Goal: Find specific page/section

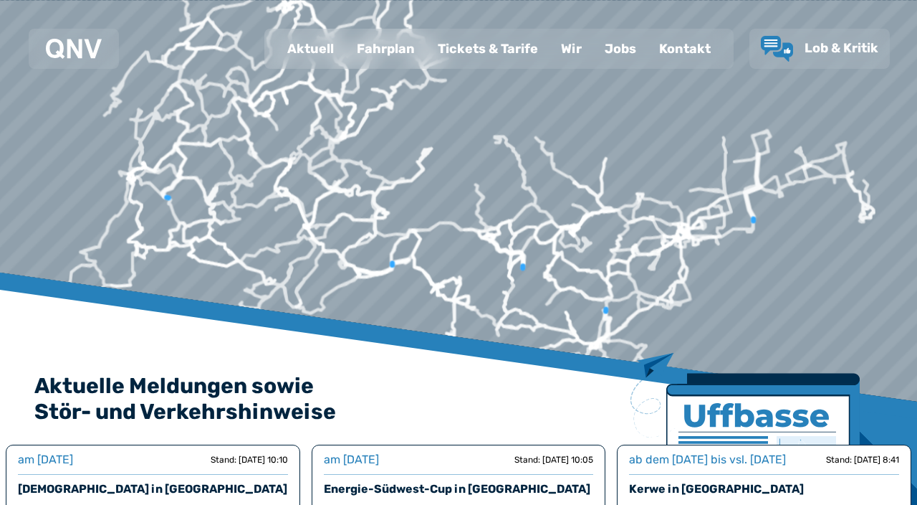
click at [383, 62] on div "Fahrplan" at bounding box center [385, 48] width 81 height 37
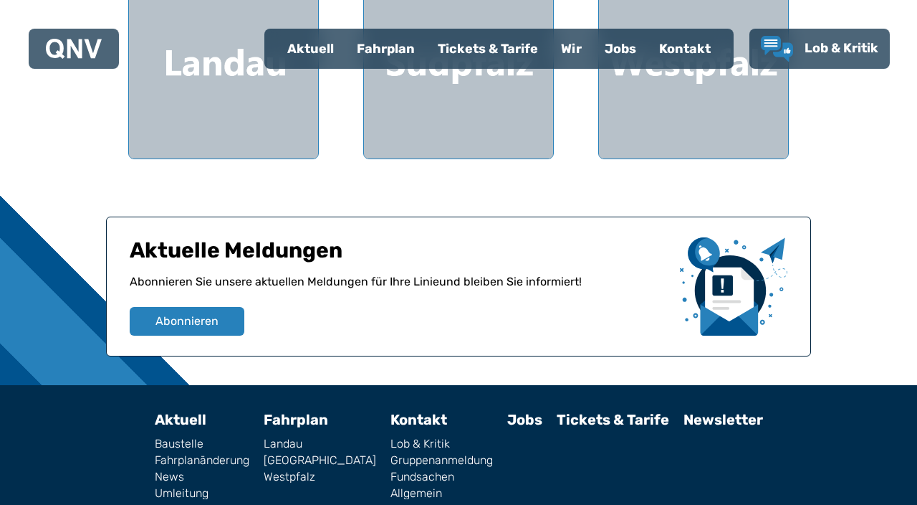
scroll to position [575, 0]
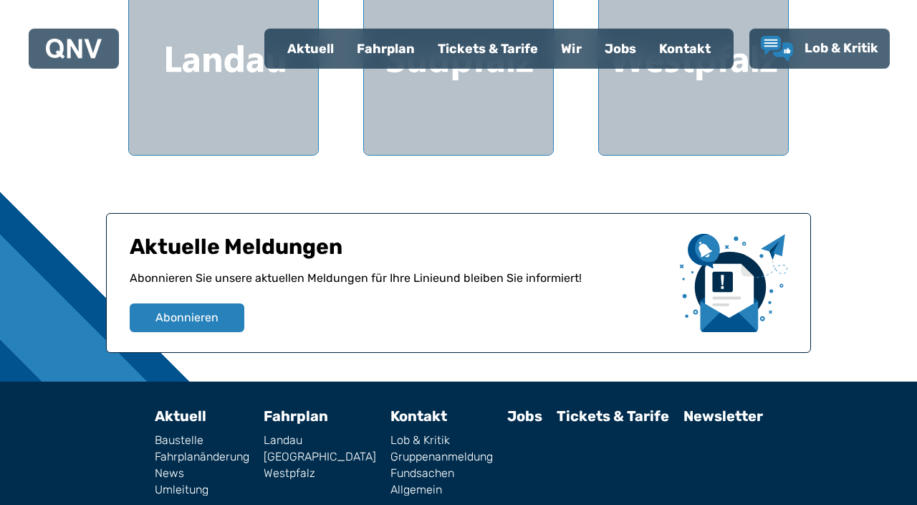
click at [697, 114] on div at bounding box center [693, 60] width 189 height 189
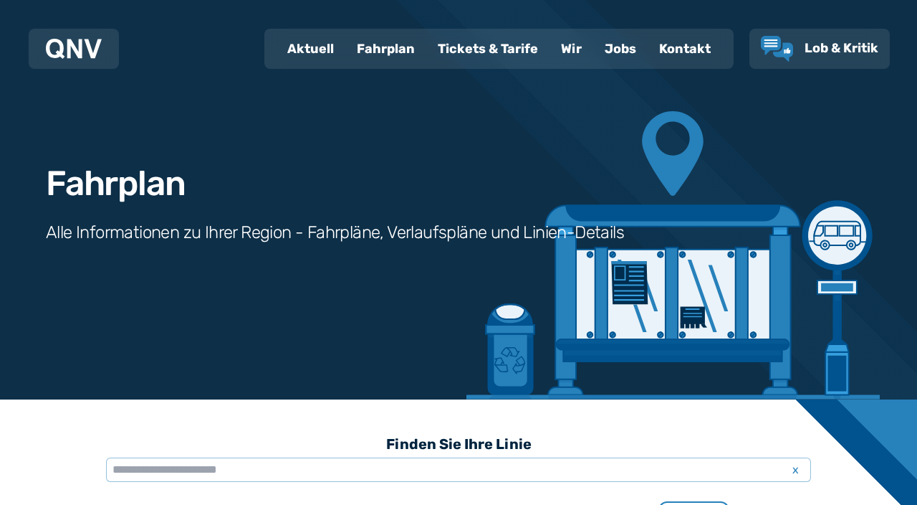
scroll to position [126, 0]
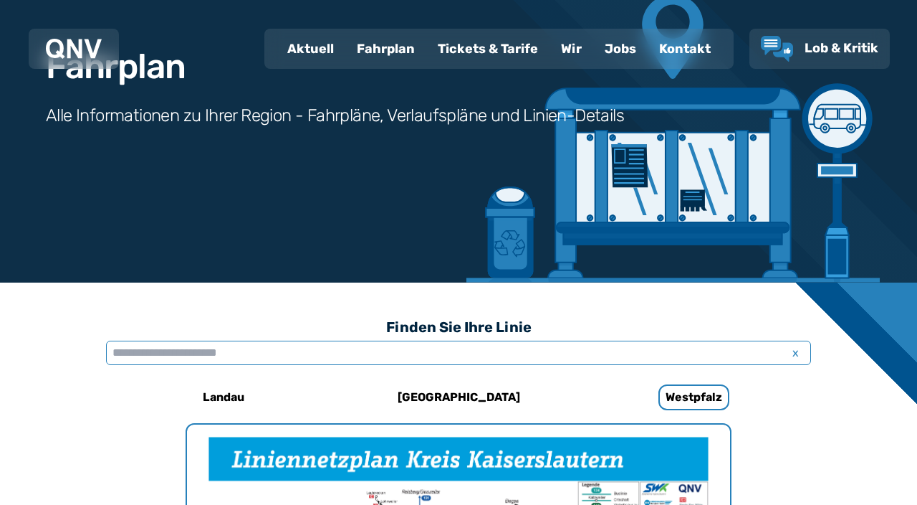
click at [177, 356] on input "text" at bounding box center [458, 352] width 705 height 24
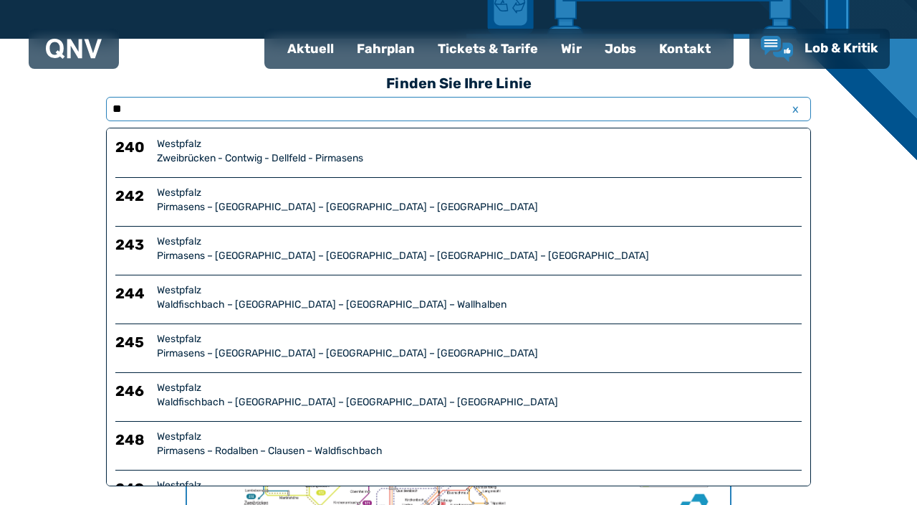
type input "***"
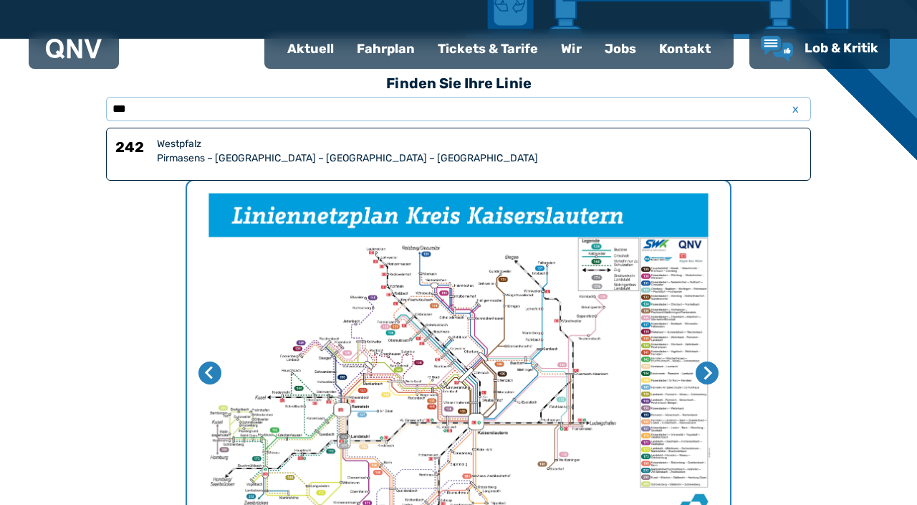
click at [216, 148] on div "Westpfalz" at bounding box center [479, 144] width 645 height 14
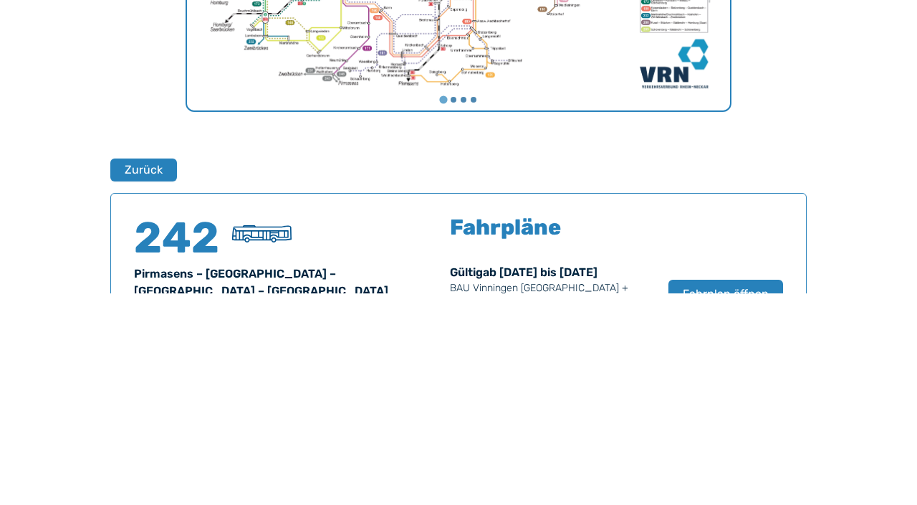
scroll to position [945, 0]
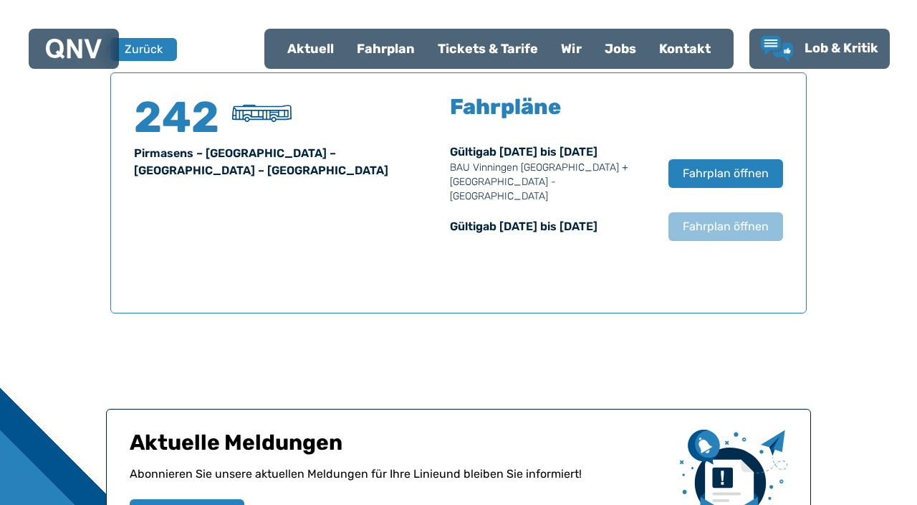
click at [716, 166] on span "Fahrplan öffnen" at bounding box center [726, 173] width 86 height 17
